Goal: Information Seeking & Learning: Learn about a topic

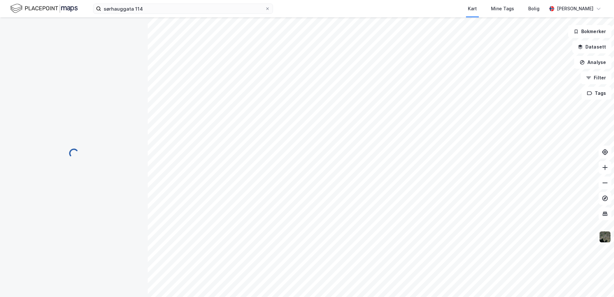
scroll to position [81, 0]
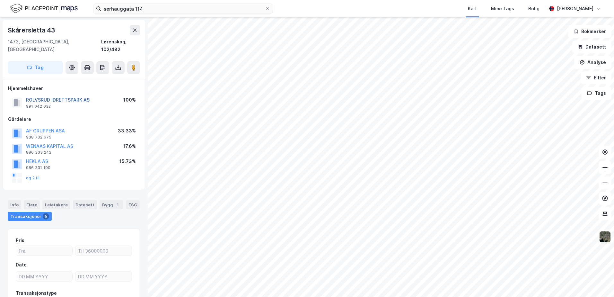
click at [0, 0] on button "ROLVSRUD IDRETTSPARK AS" at bounding box center [0, 0] width 0 height 0
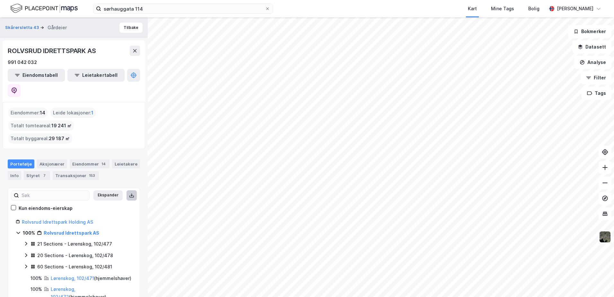
click at [129, 193] on icon at bounding box center [131, 195] width 5 height 5
click at [31, 74] on button "Eiendomstabell" at bounding box center [36, 75] width 57 height 13
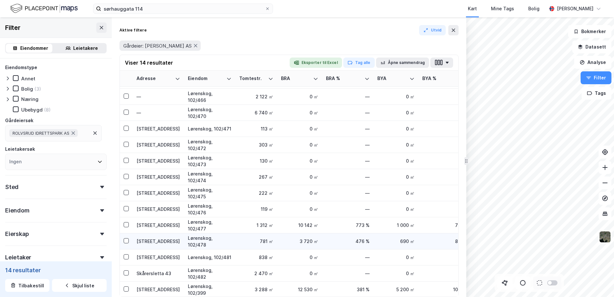
scroll to position [20, 0]
click at [99, 28] on icon at bounding box center [101, 27] width 5 height 5
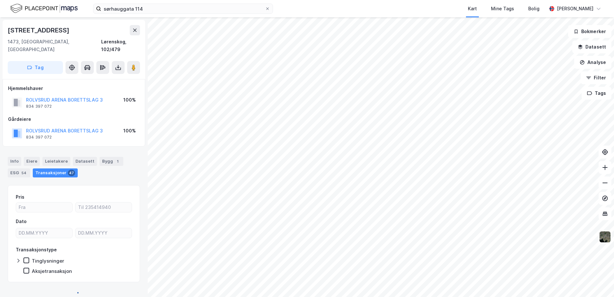
scroll to position [1, 0]
click at [32, 156] on div "Eiere" at bounding box center [32, 160] width 16 height 9
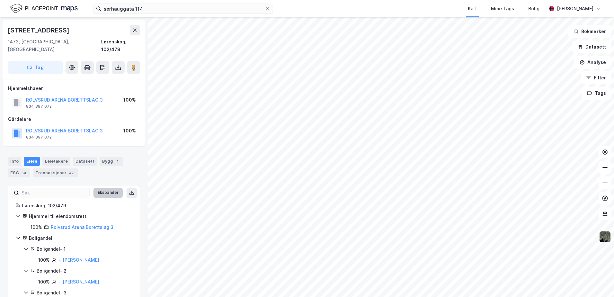
click at [104, 187] on button "Ekspander" at bounding box center [107, 192] width 29 height 10
click at [129, 190] on icon at bounding box center [131, 192] width 5 height 5
